Goal: Task Accomplishment & Management: Manage account settings

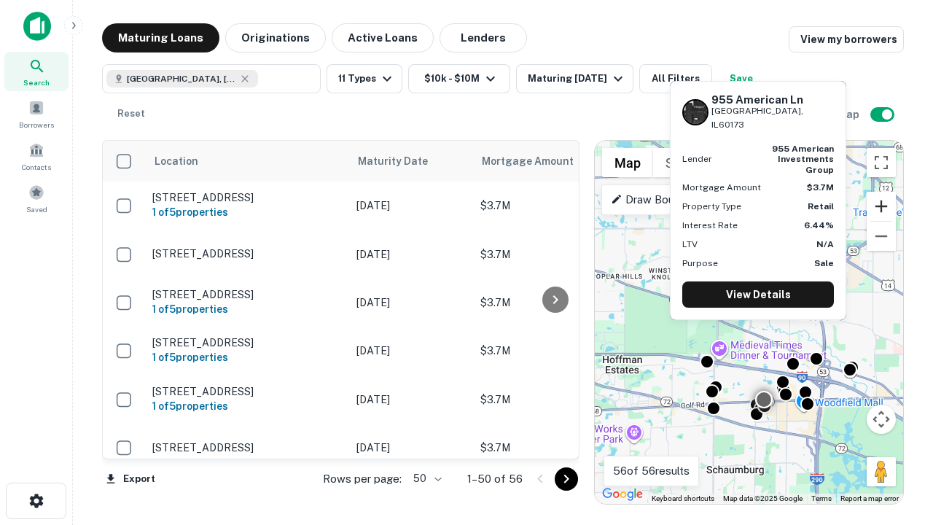
click at [881, 206] on button "Zoom in" at bounding box center [881, 206] width 29 height 29
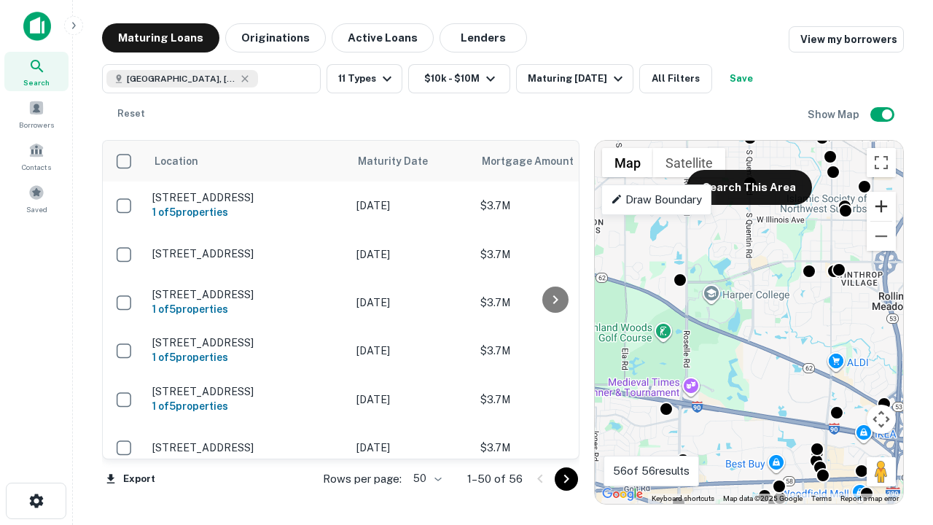
click at [881, 206] on button "Zoom in" at bounding box center [881, 206] width 29 height 29
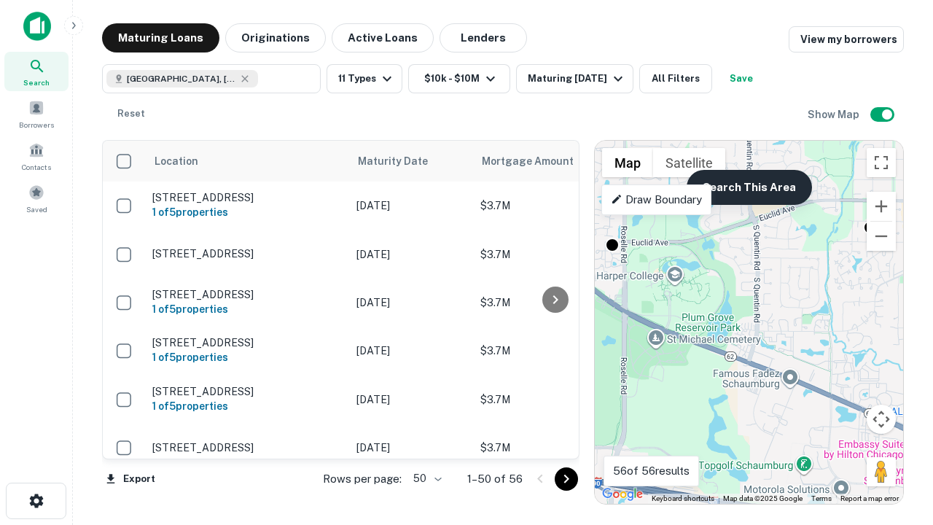
click at [749, 187] on button "Search This Area" at bounding box center [749, 187] width 125 height 35
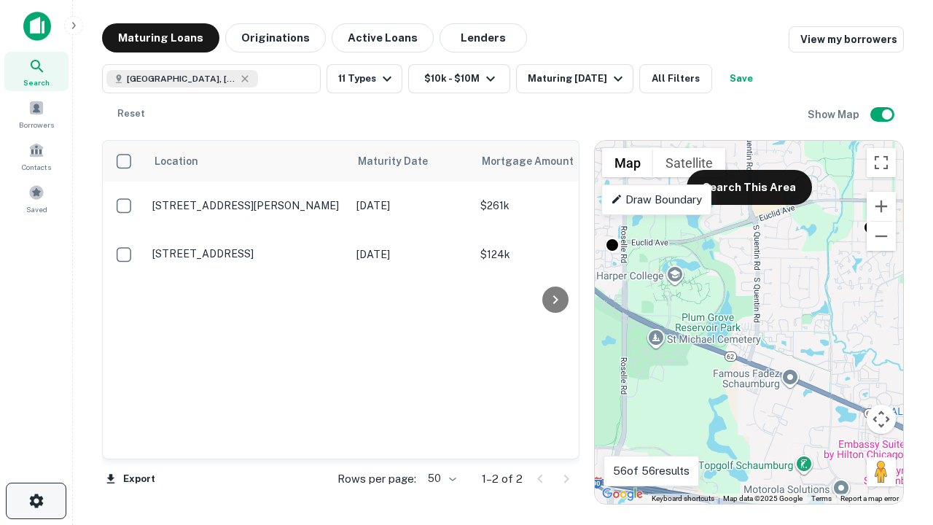
click at [36, 501] on icon "button" at bounding box center [36, 500] width 17 height 17
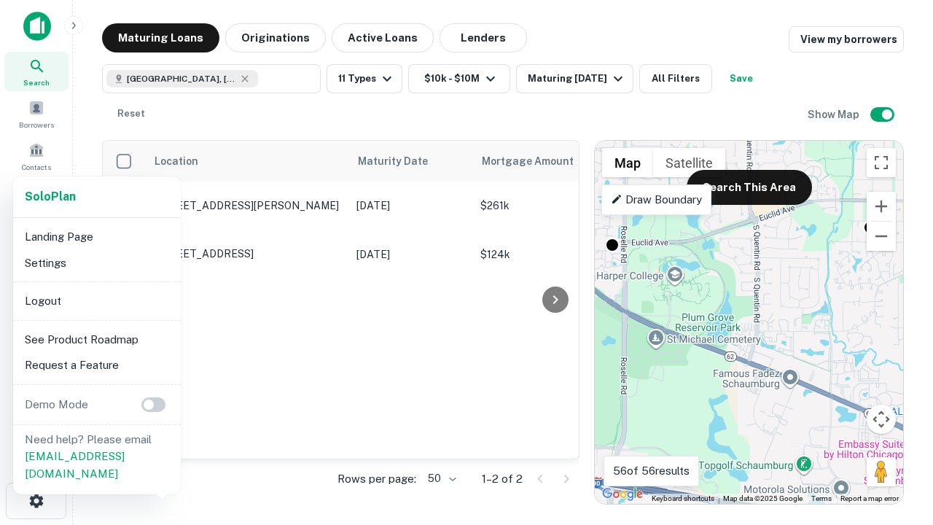
click at [96, 300] on li "Logout" at bounding box center [97, 301] width 156 height 26
